Goal: Transaction & Acquisition: Purchase product/service

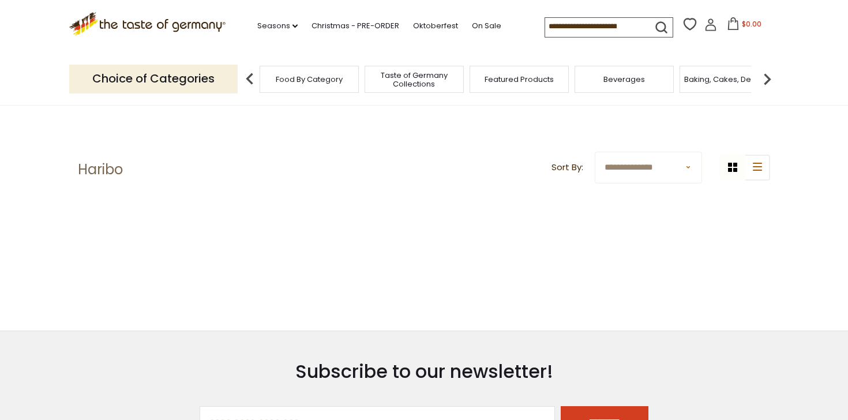
click at [245, 87] on img at bounding box center [249, 79] width 23 height 23
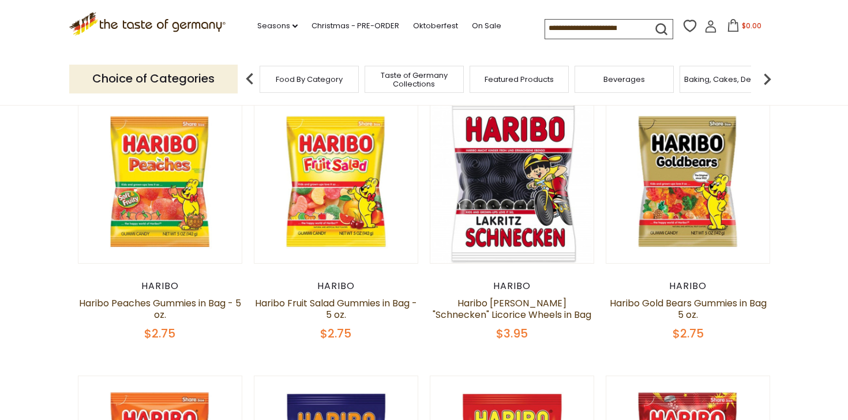
scroll to position [61, 0]
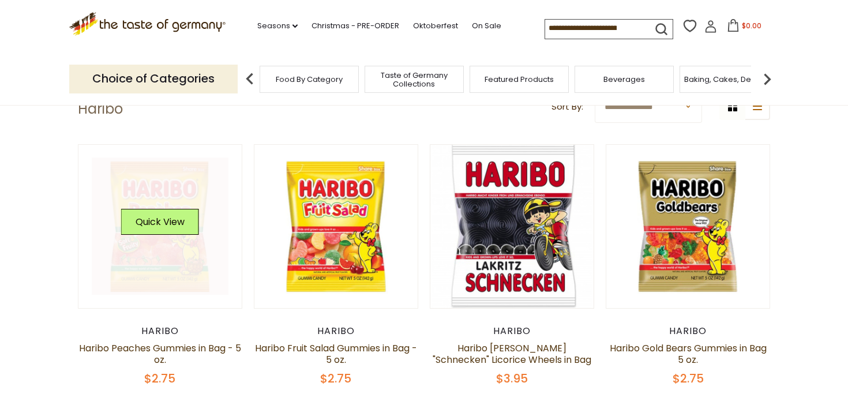
click at [121, 256] on link at bounding box center [160, 226] width 137 height 137
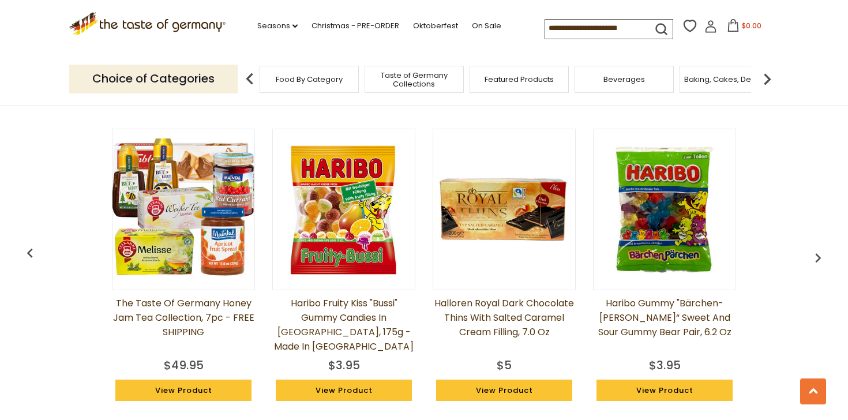
scroll to position [863, 0]
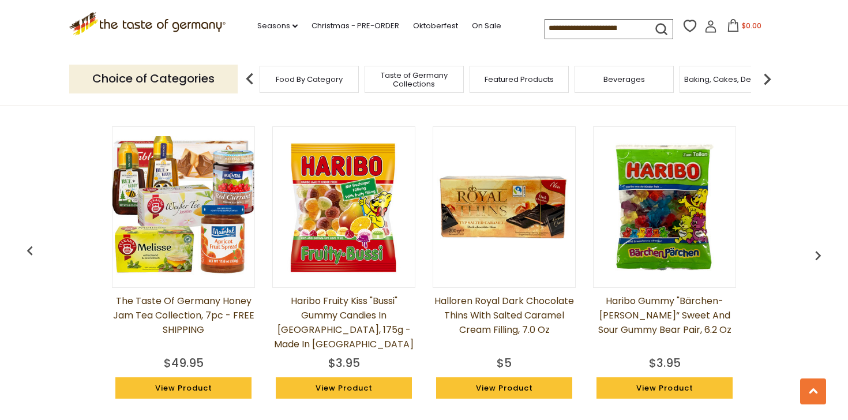
click at [324, 185] on img at bounding box center [344, 207] width 142 height 142
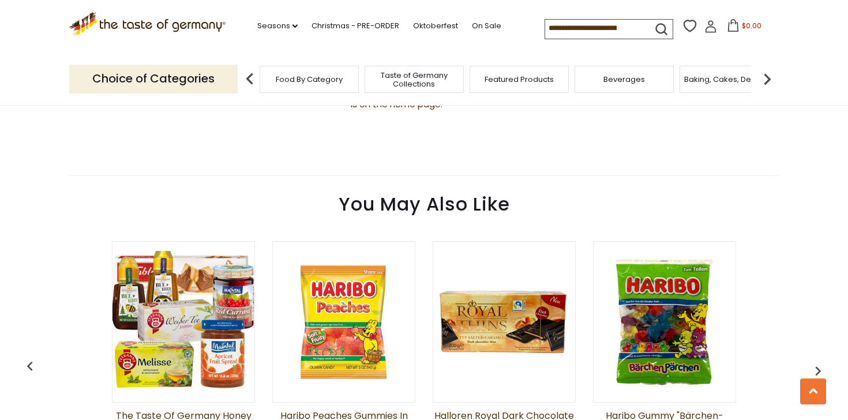
scroll to position [876, 0]
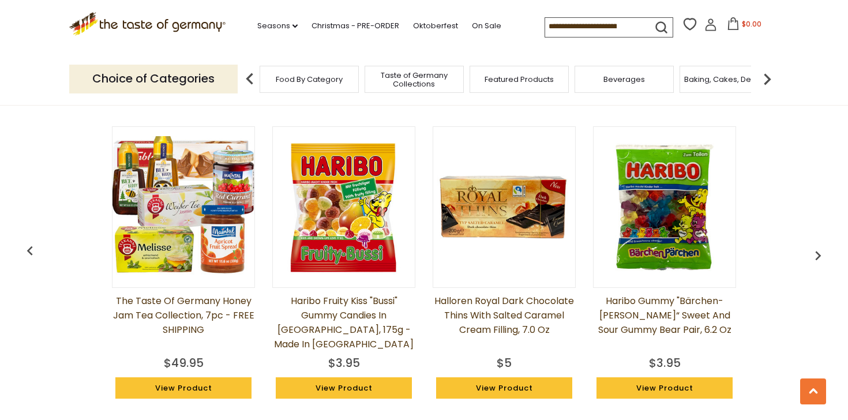
scroll to position [898, 0]
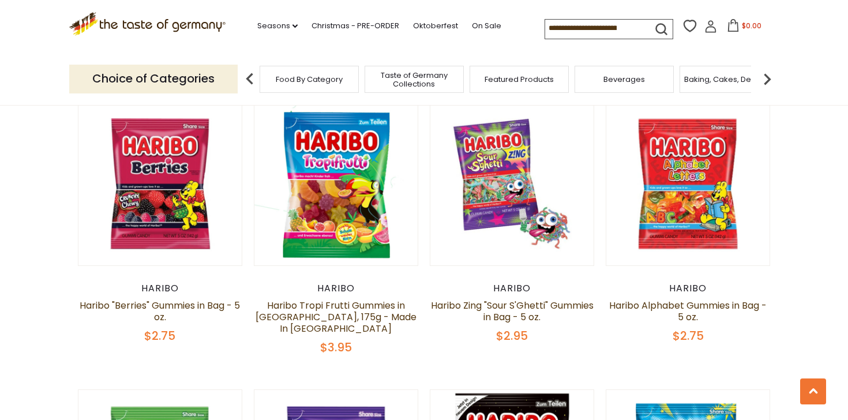
scroll to position [678, 0]
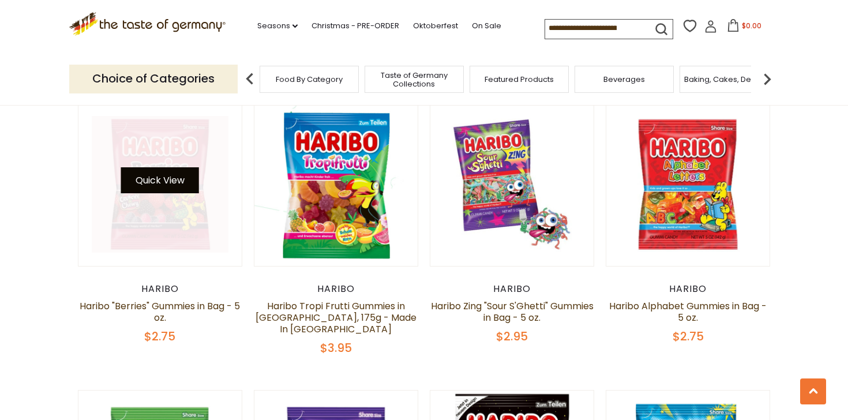
click at [174, 174] on button "Quick View" at bounding box center [160, 180] width 78 height 26
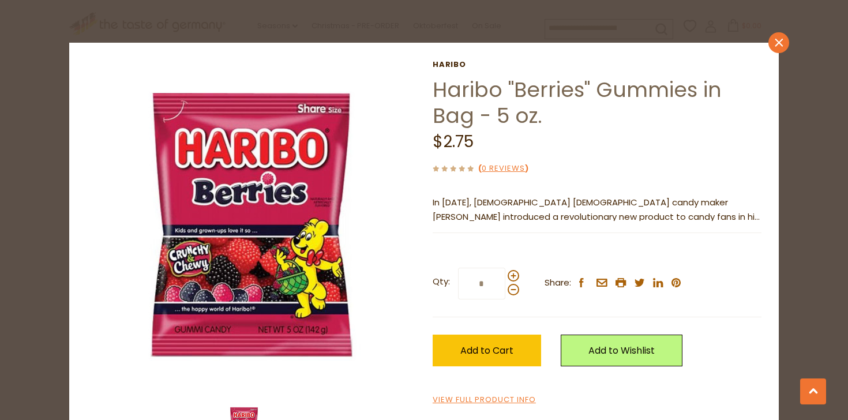
click at [778, 42] on icon at bounding box center [779, 42] width 8 height 8
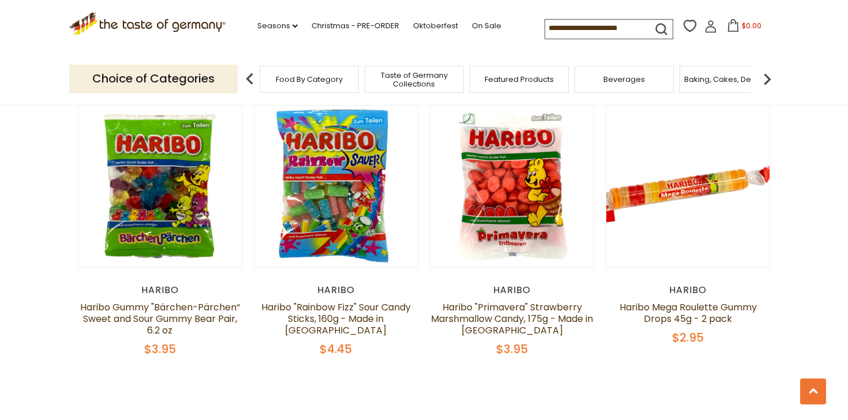
scroll to position [2382, 0]
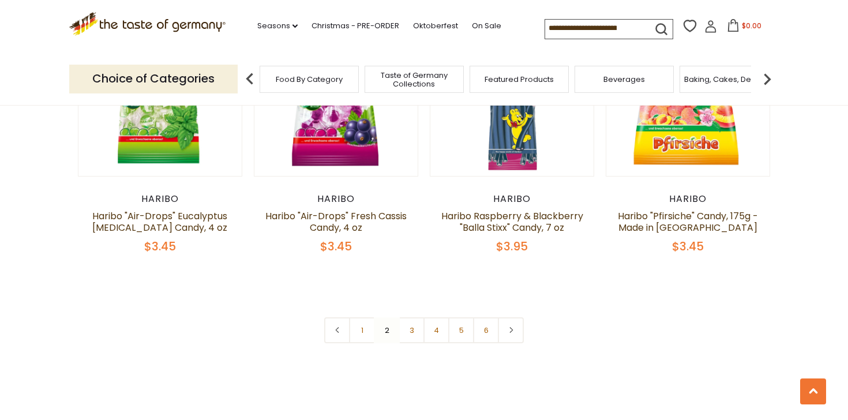
scroll to position [2464, 0]
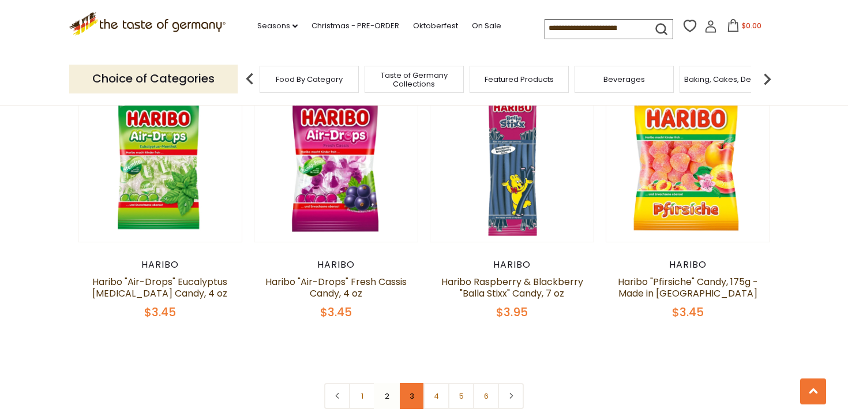
click at [417, 383] on link "3" at bounding box center [412, 396] width 26 height 26
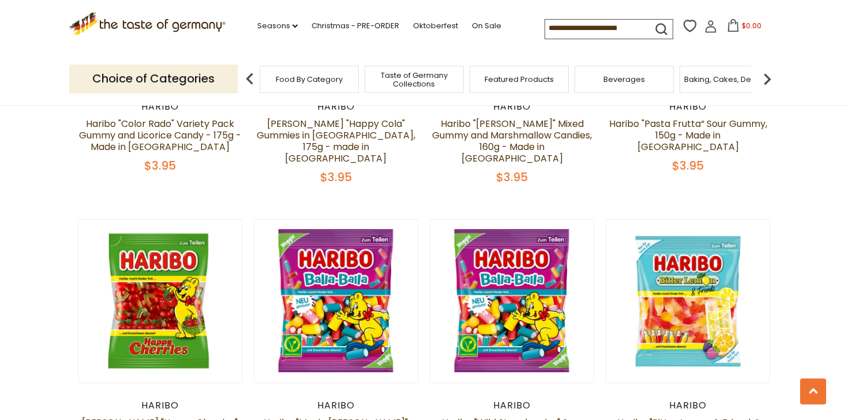
scroll to position [2301, 0]
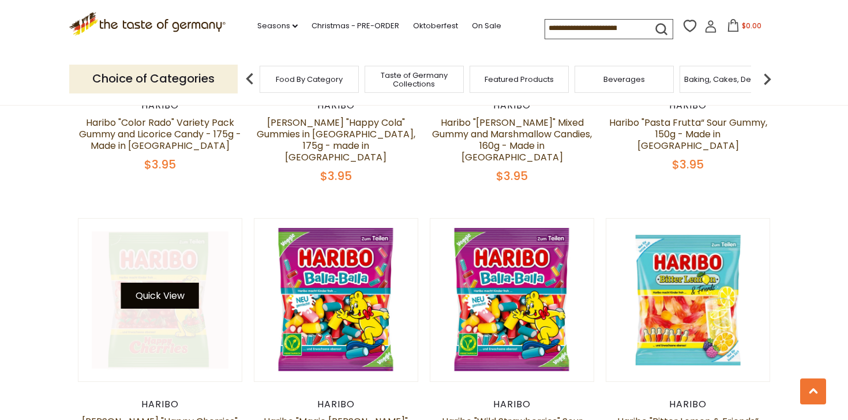
click at [164, 283] on button "Quick View" at bounding box center [160, 296] width 78 height 26
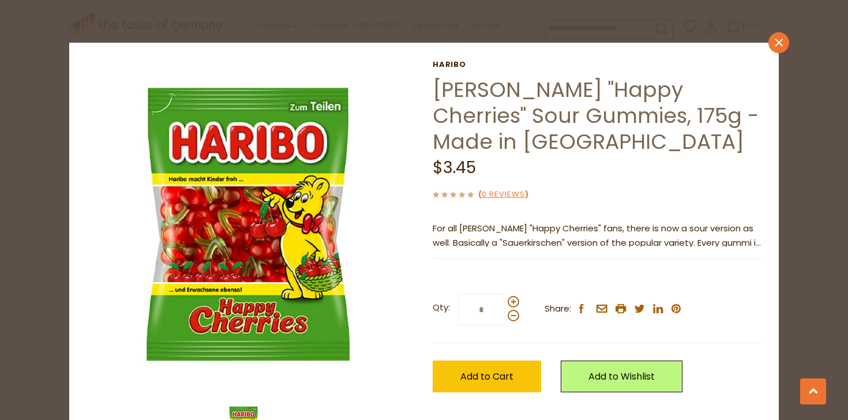
click at [778, 43] on icon at bounding box center [779, 42] width 8 height 8
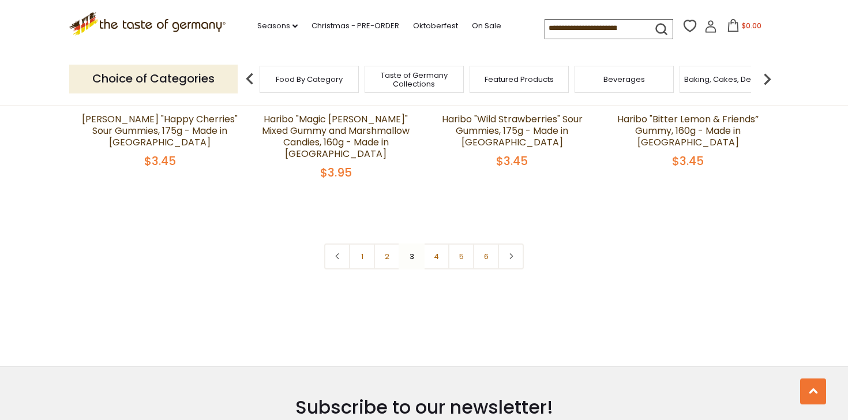
scroll to position [2603, 0]
click at [427, 244] on link "4" at bounding box center [437, 257] width 26 height 26
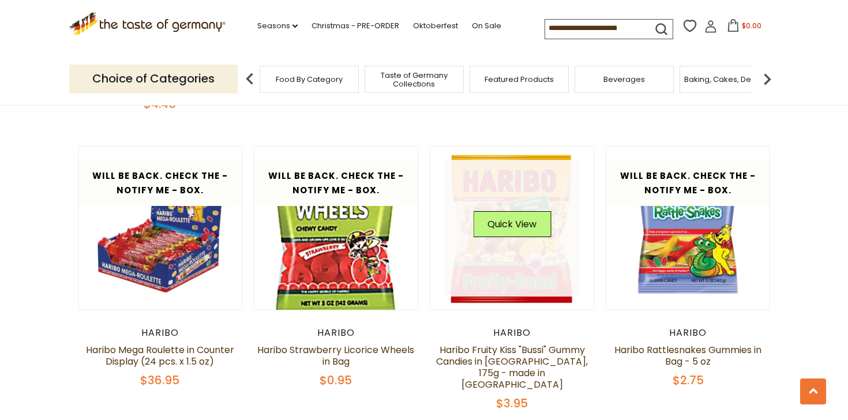
scroll to position [1768, 0]
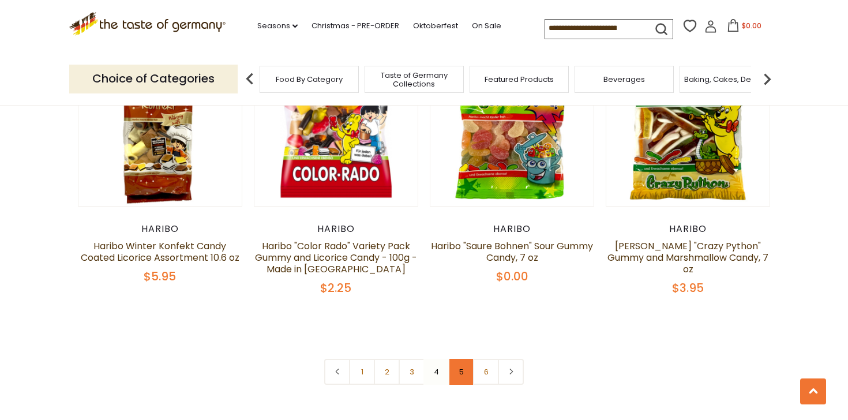
click at [466, 359] on link "5" at bounding box center [461, 372] width 26 height 26
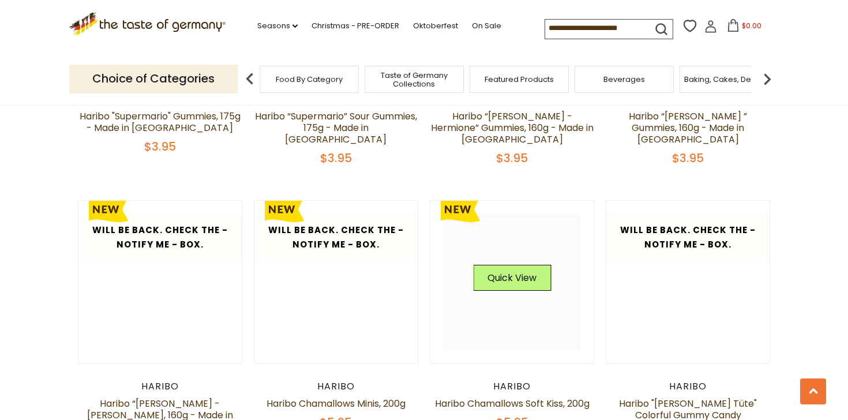
scroll to position [2310, 0]
